Goal: Find specific page/section: Find specific page/section

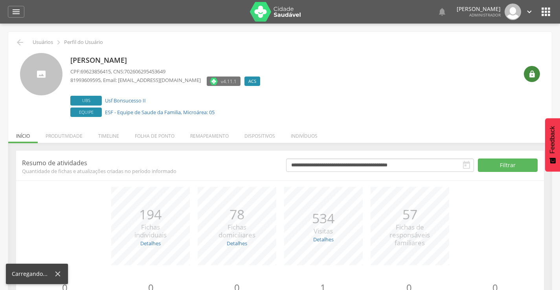
click at [536, 74] on div "" at bounding box center [532, 74] width 16 height 16
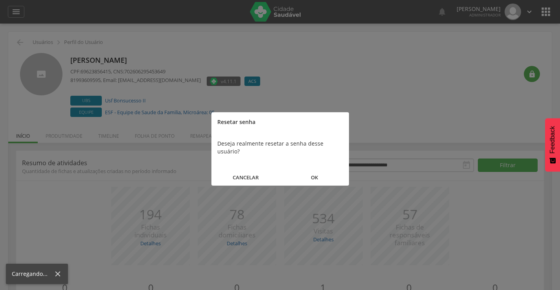
click at [313, 170] on button "OK" at bounding box center [314, 177] width 69 height 17
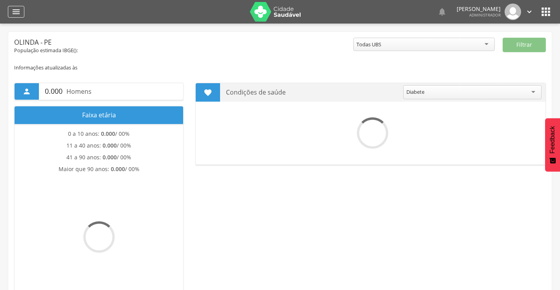
click at [12, 11] on icon "" at bounding box center [15, 11] width 9 height 9
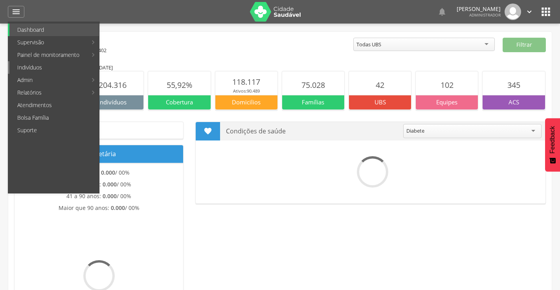
click at [41, 68] on link "Indivíduos" at bounding box center [54, 67] width 90 height 13
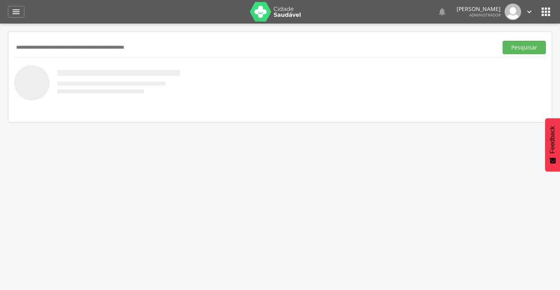
click at [77, 48] on input "text" at bounding box center [254, 47] width 480 height 13
click at [46, 49] on input "text" at bounding box center [254, 47] width 480 height 13
click at [46, 50] on input "text" at bounding box center [254, 47] width 480 height 13
type input "**********"
click at [520, 44] on button "Pesquisar" at bounding box center [523, 47] width 43 height 13
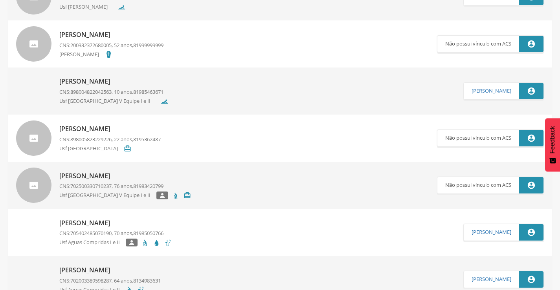
scroll to position [417, 0]
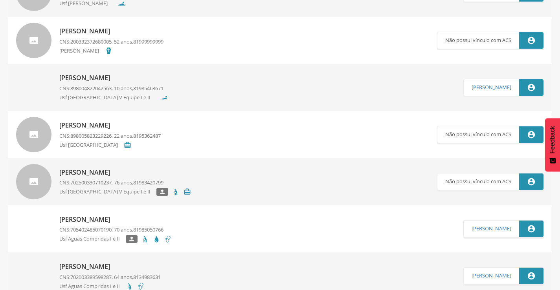
click at [90, 220] on p "[PERSON_NAME]" at bounding box center [115, 219] width 112 height 9
type input "**********"
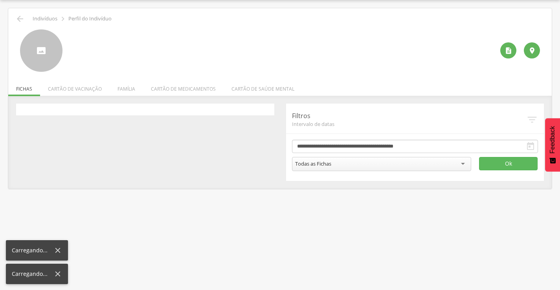
scroll to position [24, 0]
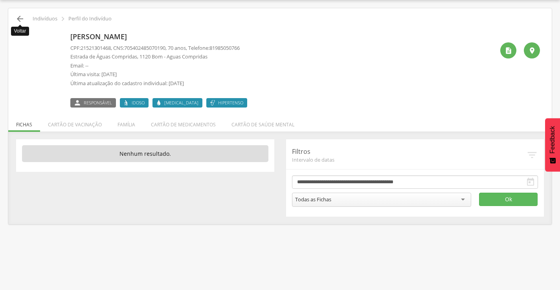
click at [19, 18] on icon "" at bounding box center [19, 18] width 9 height 9
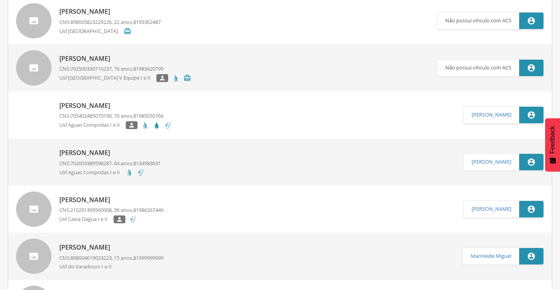
scroll to position [785, 0]
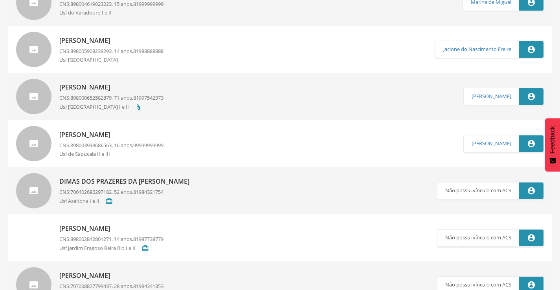
click at [82, 135] on p "[PERSON_NAME]" at bounding box center [111, 134] width 104 height 9
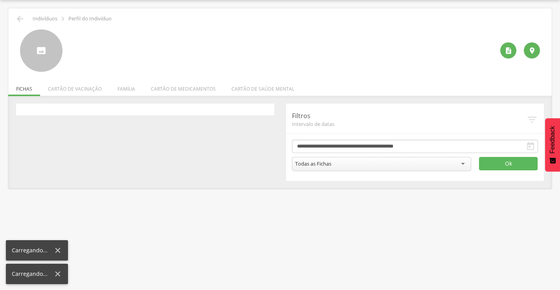
scroll to position [24, 0]
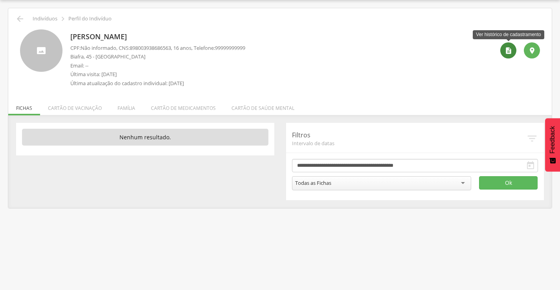
click at [506, 50] on icon "" at bounding box center [508, 51] width 8 height 8
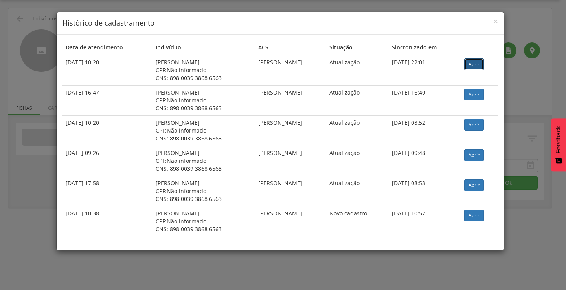
click at [477, 64] on link "Abrir" at bounding box center [474, 65] width 20 height 12
click at [496, 21] on span "×" at bounding box center [495, 21] width 5 height 11
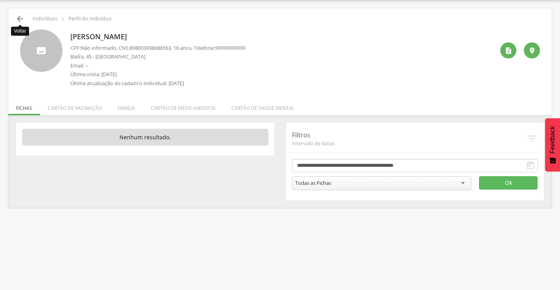
click at [17, 21] on icon "" at bounding box center [19, 18] width 9 height 9
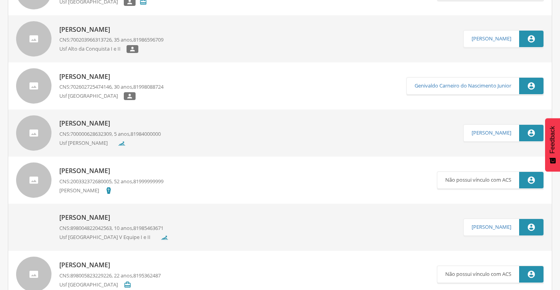
scroll to position [531, 0]
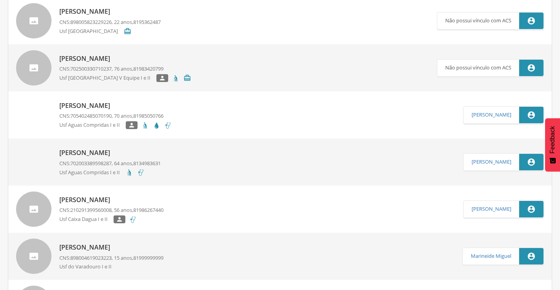
click at [92, 153] on p "[PERSON_NAME]" at bounding box center [109, 152] width 101 height 9
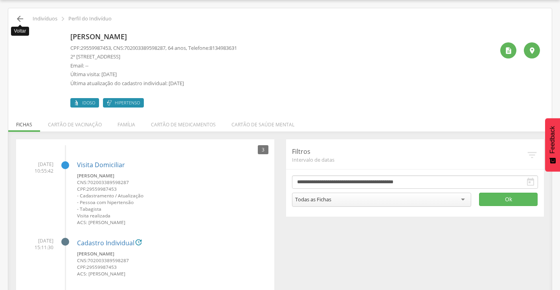
click at [20, 18] on icon "" at bounding box center [19, 18] width 9 height 9
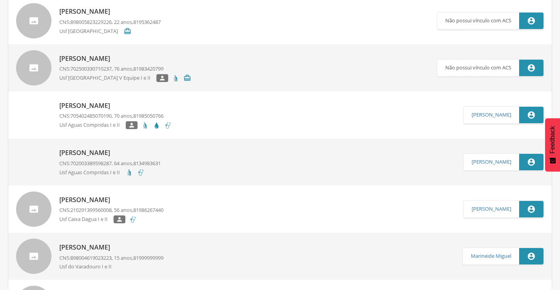
scroll to position [785, 0]
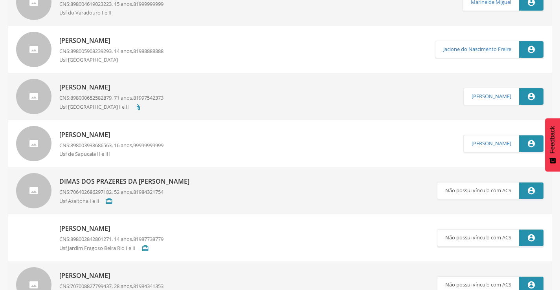
click at [87, 134] on p "[PERSON_NAME]" at bounding box center [111, 134] width 104 height 9
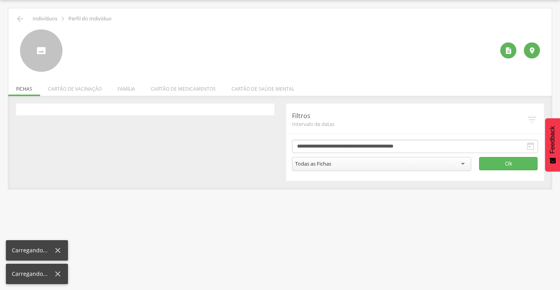
scroll to position [24, 0]
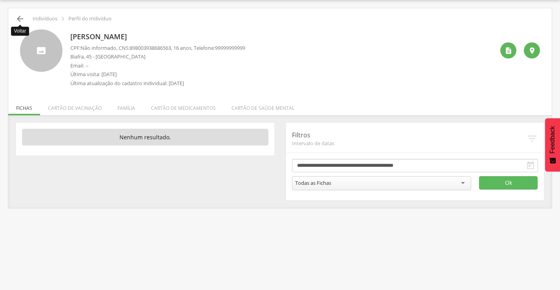
click at [19, 19] on icon "" at bounding box center [19, 18] width 9 height 9
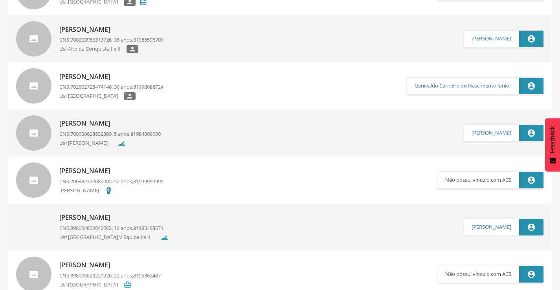
scroll to position [531, 0]
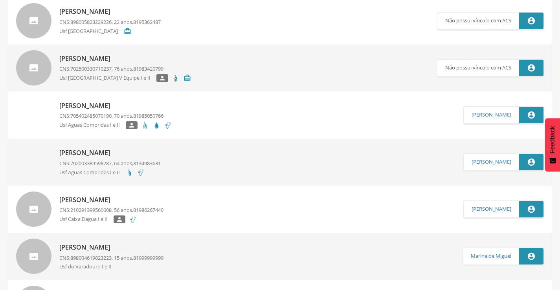
click at [93, 104] on p "[PERSON_NAME]" at bounding box center [115, 105] width 112 height 9
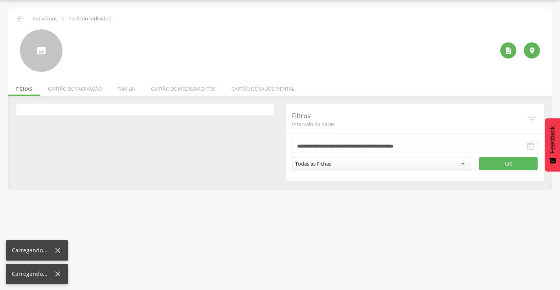
scroll to position [24, 0]
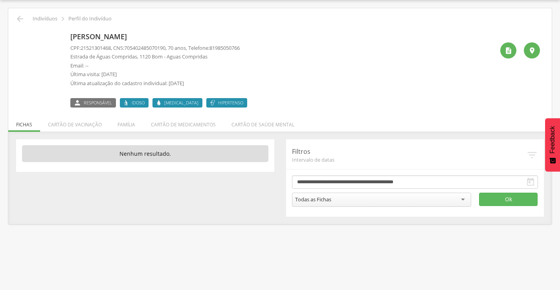
click at [11, 5] on div " Supervisão  Distritos  Ubs adicionar ubs  Coordenador: - Olinda / PE Inter…" at bounding box center [280, 145] width 560 height 290
click at [100, 2] on div " Supervisão  Distritos  Ubs adicionar ubs  Coordenador: - Olinda / PE Inter…" at bounding box center [280, 145] width 560 height 290
click at [203, 5] on div " Supervisão  Distritos  Ubs adicionar ubs  Coordenador: - Olinda / PE Inter…" at bounding box center [280, 145] width 560 height 290
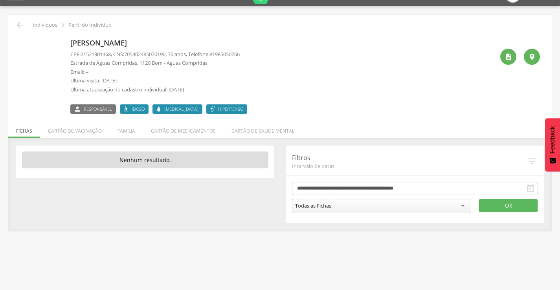
scroll to position [0, 0]
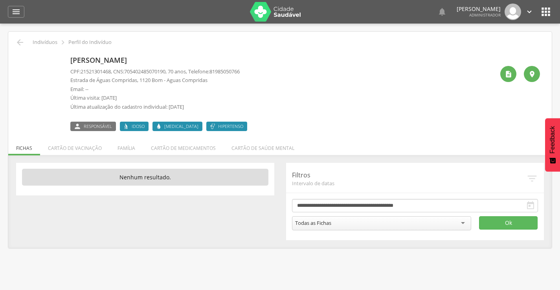
click at [546, 13] on icon "" at bounding box center [545, 11] width 13 height 13
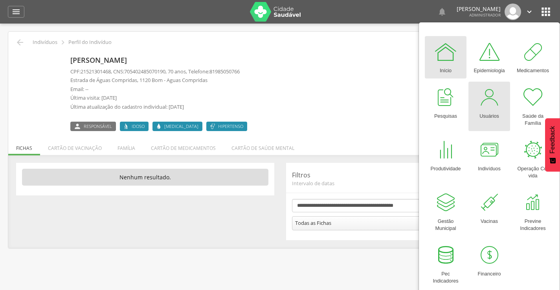
click at [486, 117] on div "Usuários" at bounding box center [489, 114] width 20 height 11
click at [478, 99] on div at bounding box center [489, 98] width 24 height 24
